Goal: Task Accomplishment & Management: Manage account settings

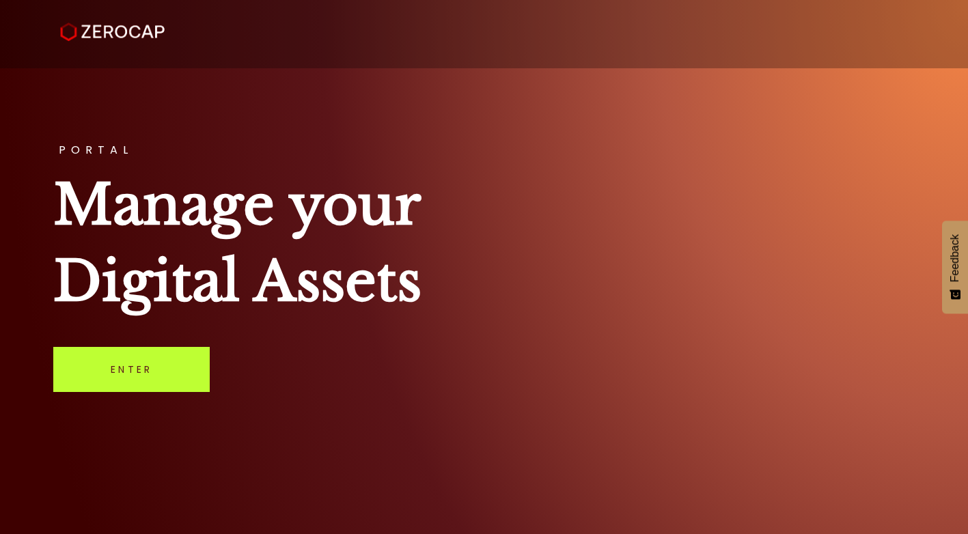
click at [141, 373] on link "Enter" at bounding box center [131, 369] width 157 height 45
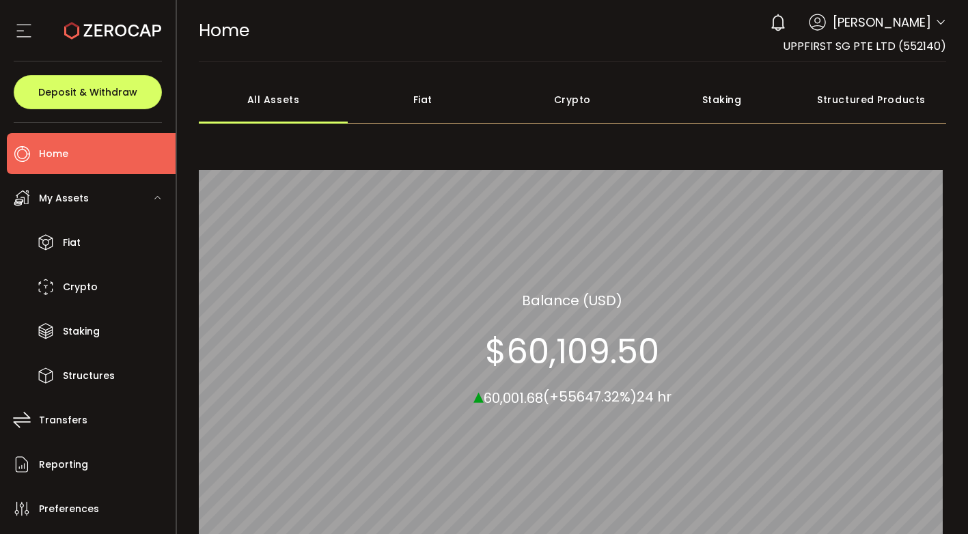
click at [485, 139] on div "Crypto 100.00% All_Assets Balance (USD) $60,109.50 ▴ 60,001.68 (+55647.32%) 24 …" at bounding box center [573, 349] width 748 height 432
